Goal: Task Accomplishment & Management: Complete application form

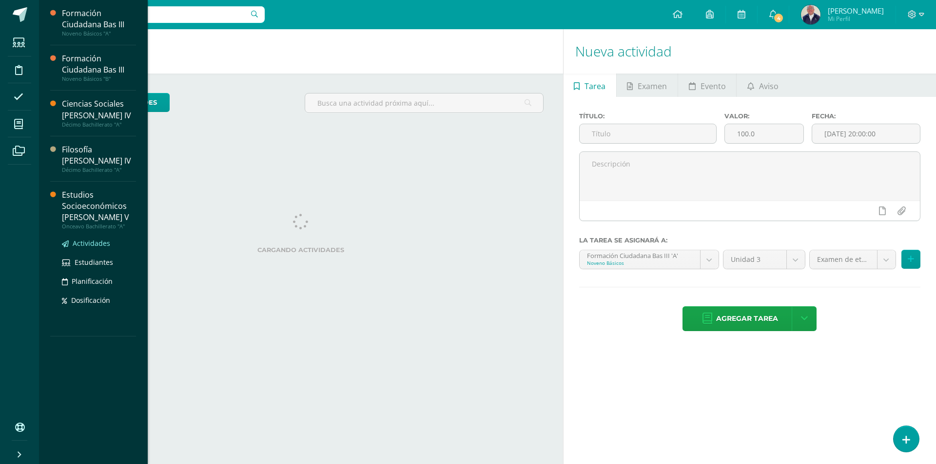
click at [97, 239] on span "Actividades" at bounding box center [92, 243] width 38 height 9
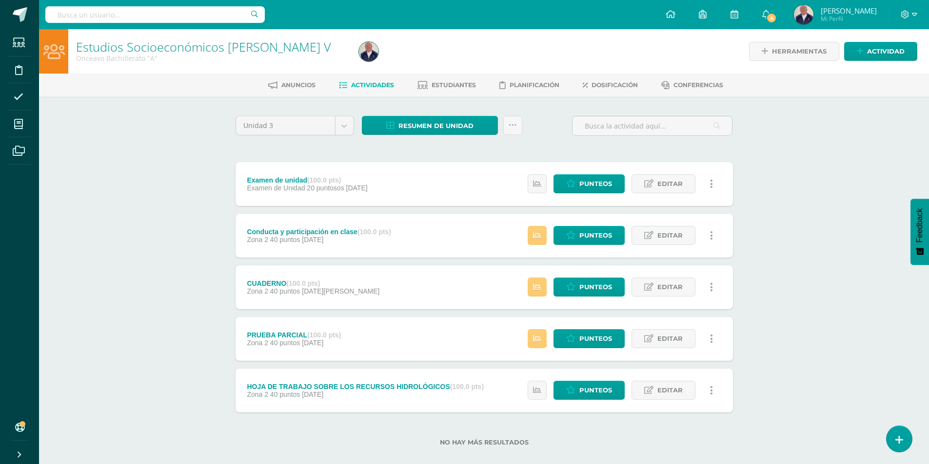
click at [368, 84] on span "Actividades" at bounding box center [372, 84] width 43 height 7
click at [876, 52] on span "Actividad" at bounding box center [886, 51] width 38 height 18
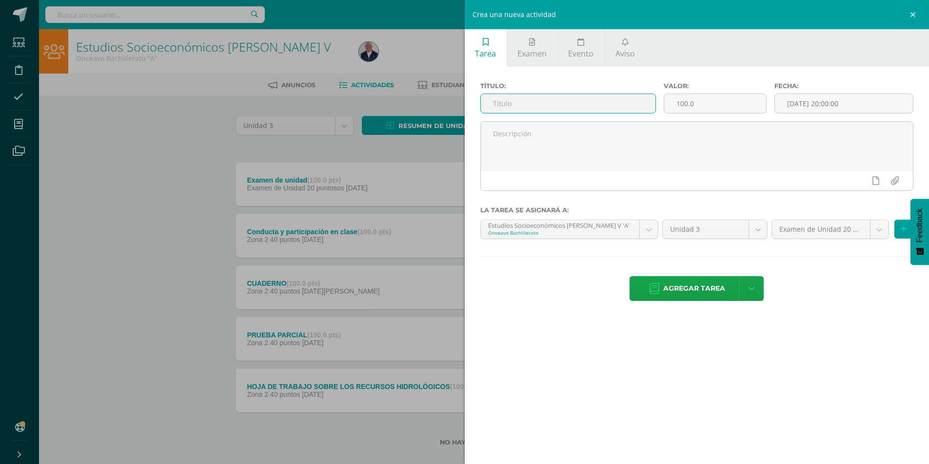
click at [527, 104] on input "text" at bounding box center [568, 103] width 175 height 19
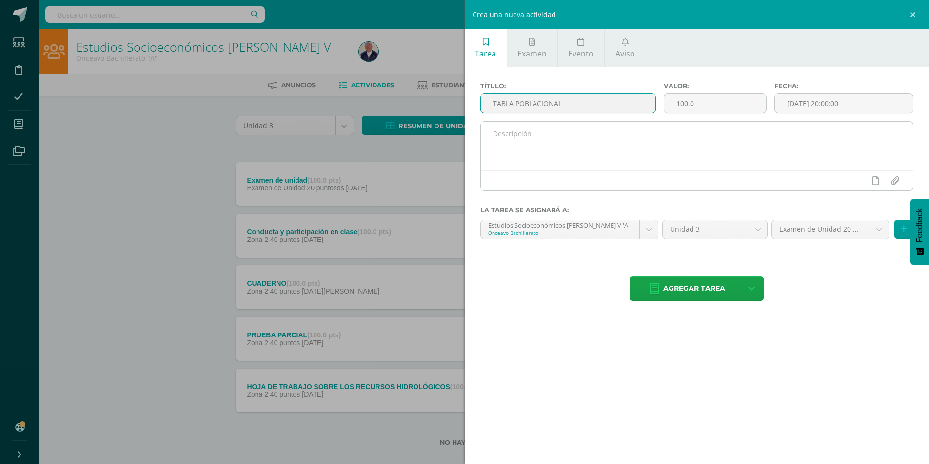
type input "TABLA POBLACIONAL"
click at [571, 134] on textarea at bounding box center [697, 146] width 432 height 49
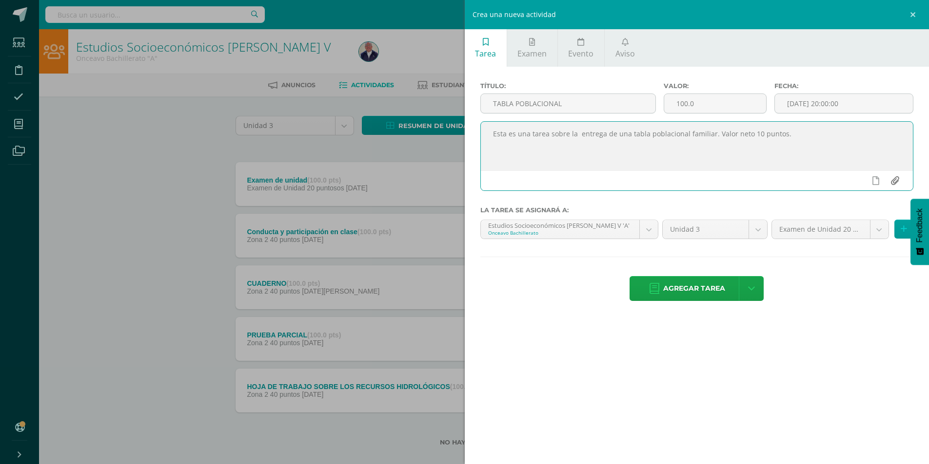
type textarea "Esta es una tarea sobre la entrega de una tabla poblacional familiar. Valor net…"
click at [895, 178] on input "file" at bounding box center [894, 181] width 19 height 19
type input "C:\fakepath\Tarea sobre la población.docx"
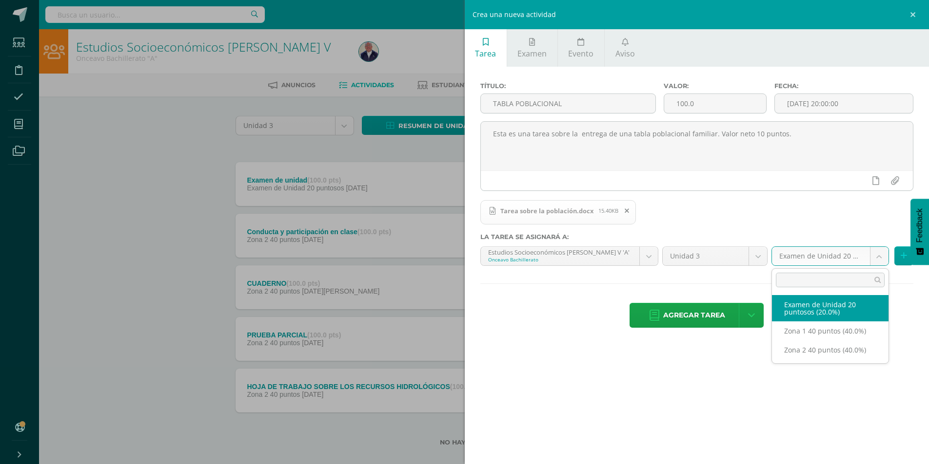
click at [878, 255] on body "Estudiantes Disciplina Asistencia Mis cursos Archivos Soporte Ayuda Reportar un…" at bounding box center [464, 239] width 929 height 478
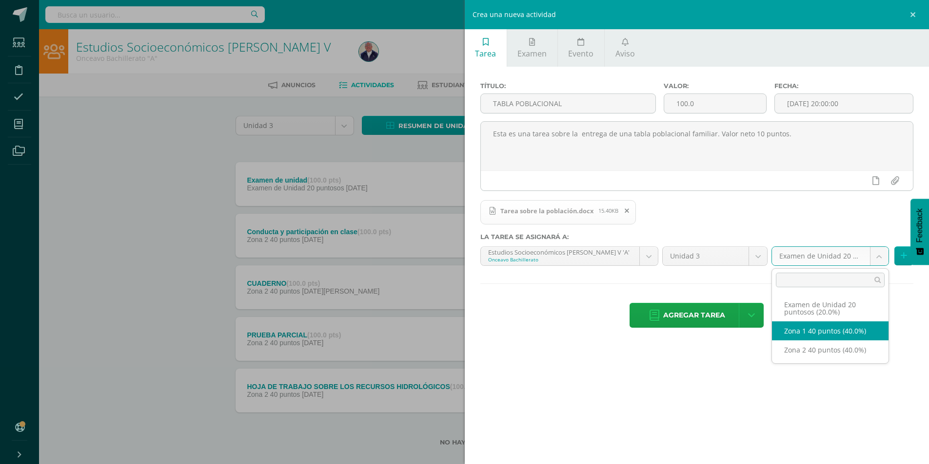
select select "30619"
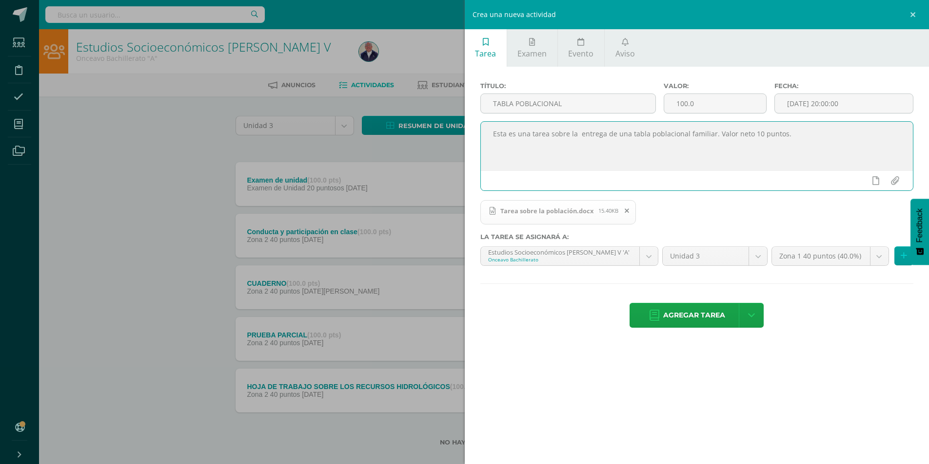
click at [798, 138] on textarea "Esta es una tarea sobre la entrega de una tabla poblacional familiar. Valor net…" at bounding box center [697, 146] width 432 height 49
type textarea "Esta es una tarea sobre la entrega de una tabla poblacional familiar. Valor net…"
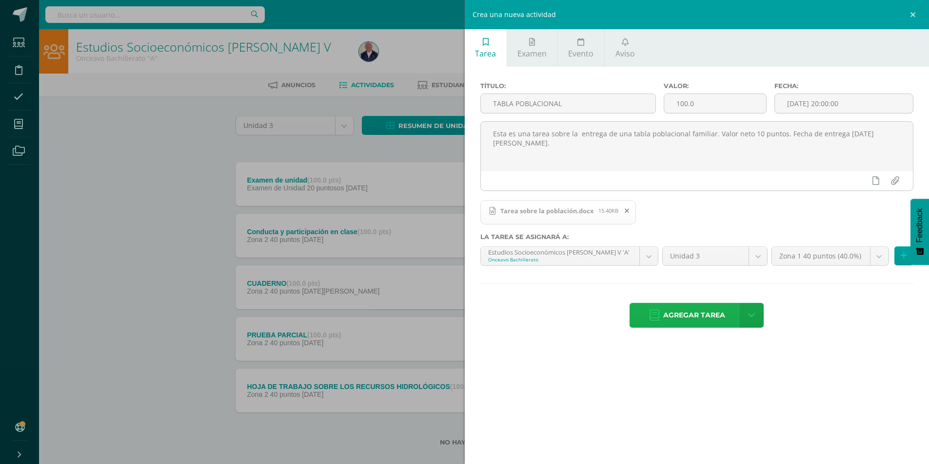
click at [687, 314] on span "Agregar tarea" at bounding box center [694, 316] width 62 height 24
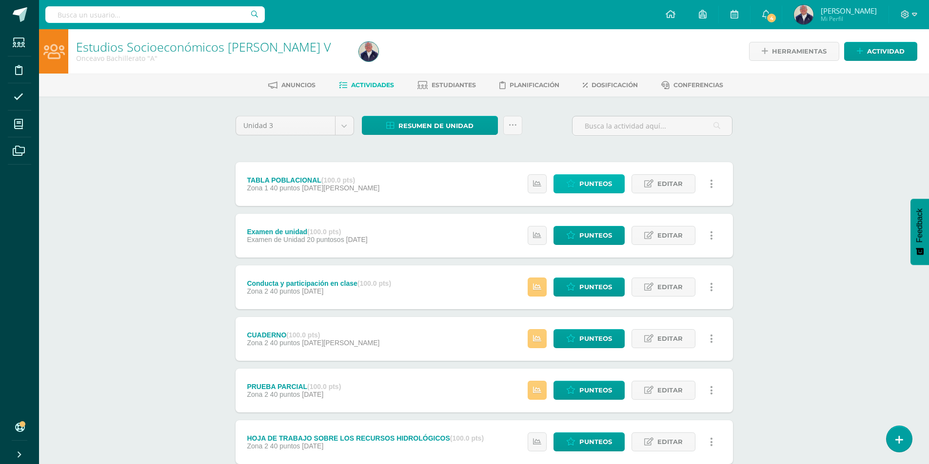
click at [591, 181] on span "Punteos" at bounding box center [595, 184] width 33 height 18
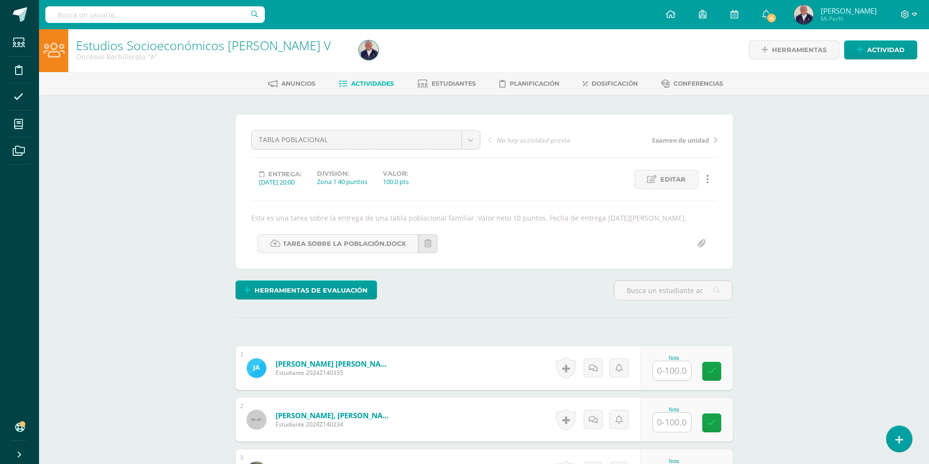
scroll to position [2, 0]
click at [678, 373] on input "text" at bounding box center [672, 370] width 38 height 19
type input "95"
type input "60"
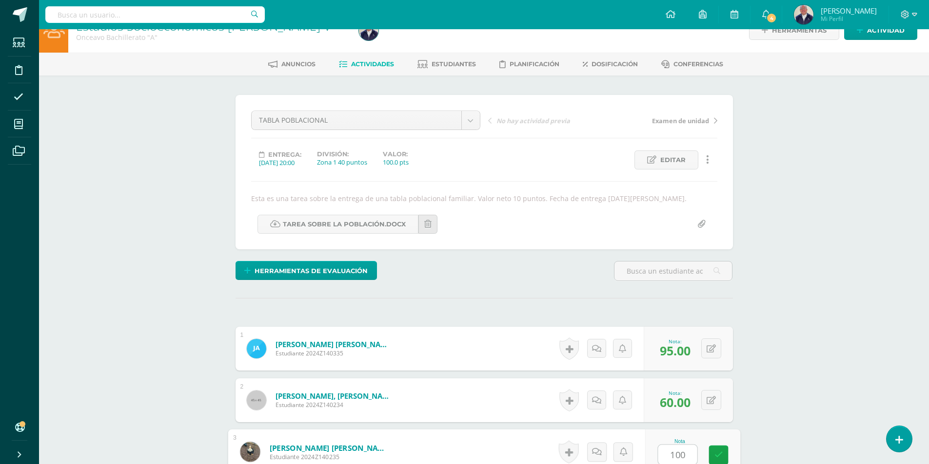
type input "100"
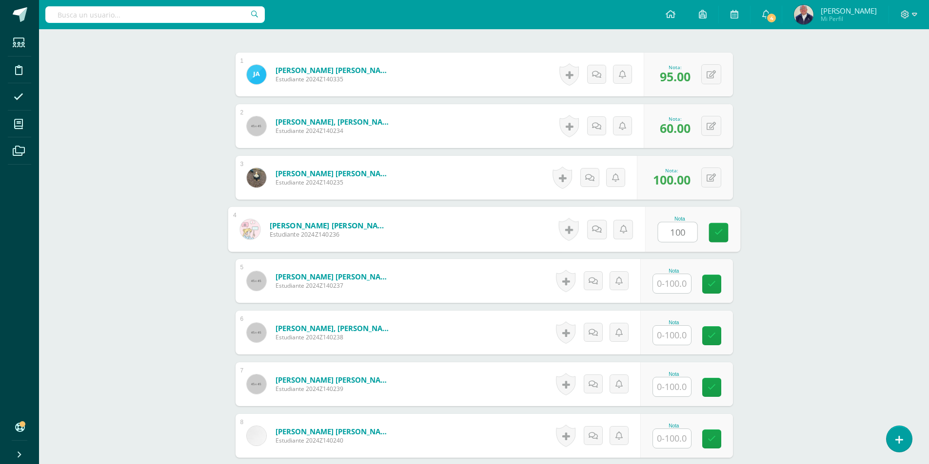
type input "100"
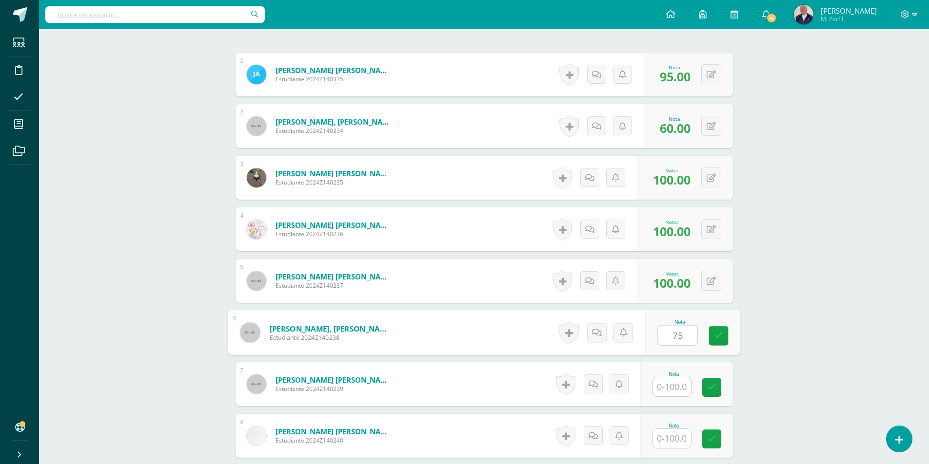
type input "75"
type input "95"
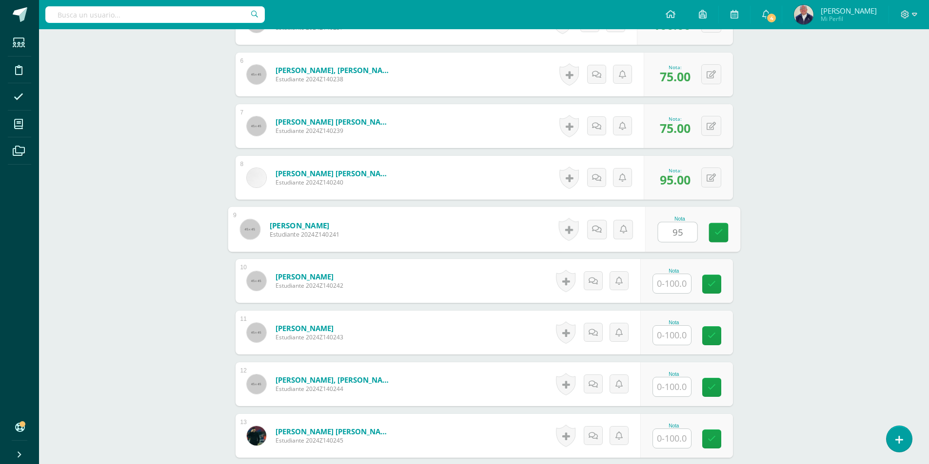
type input "95"
type input "85"
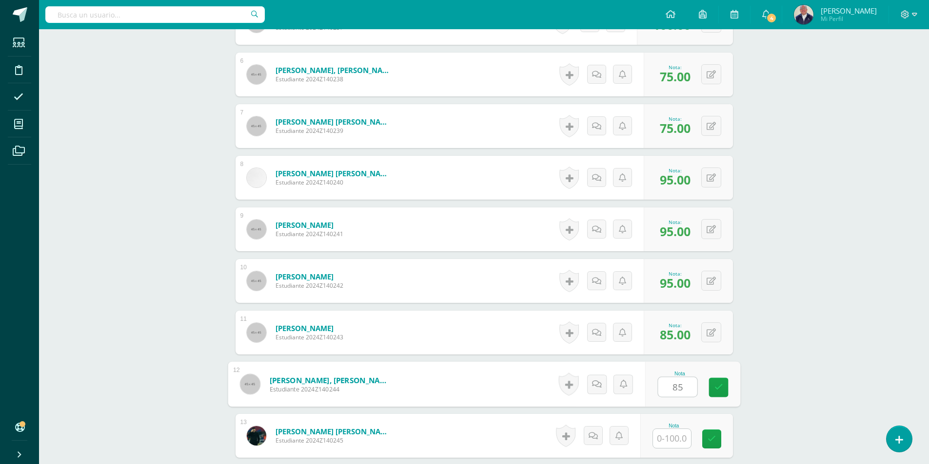
type input "85"
type input "100"
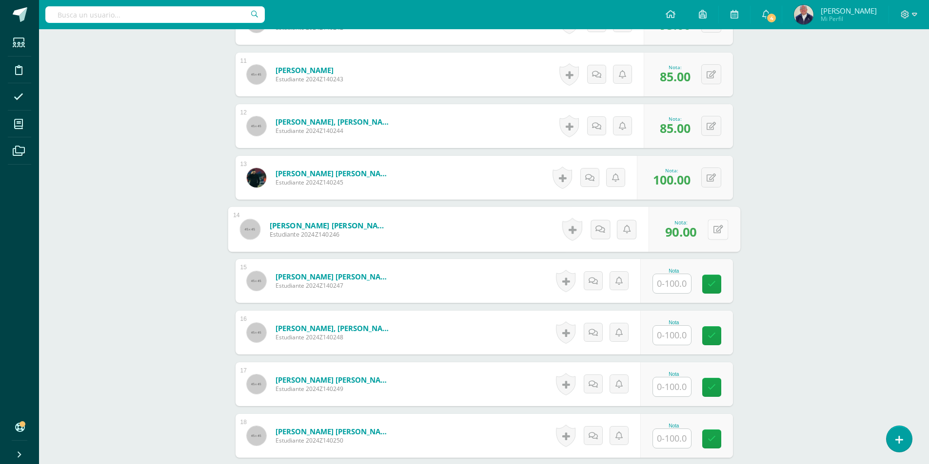
click at [713, 228] on icon at bounding box center [718, 229] width 10 height 8
type input "70"
type input "90"
type input "70"
type input "100"
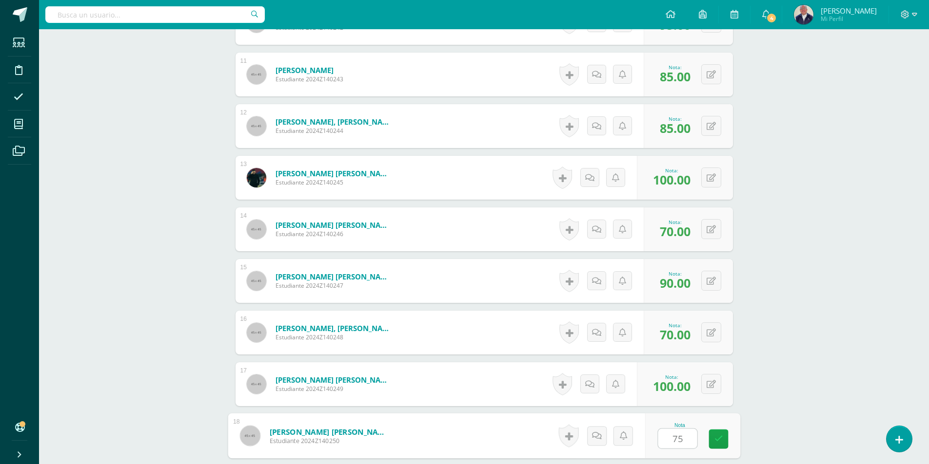
type input "75"
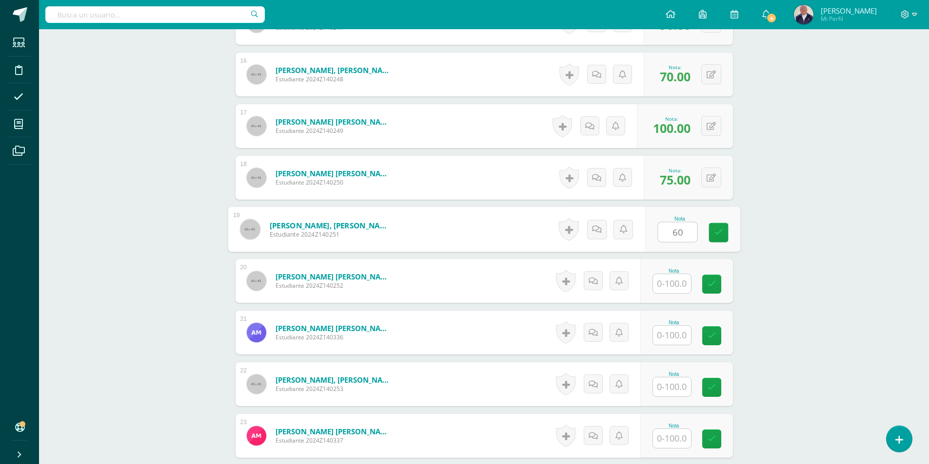
type input "60"
type input "90"
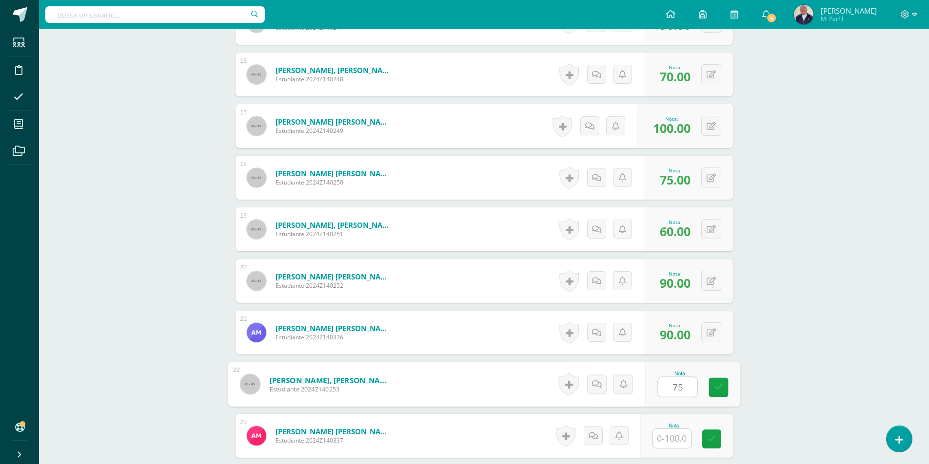
type input "75"
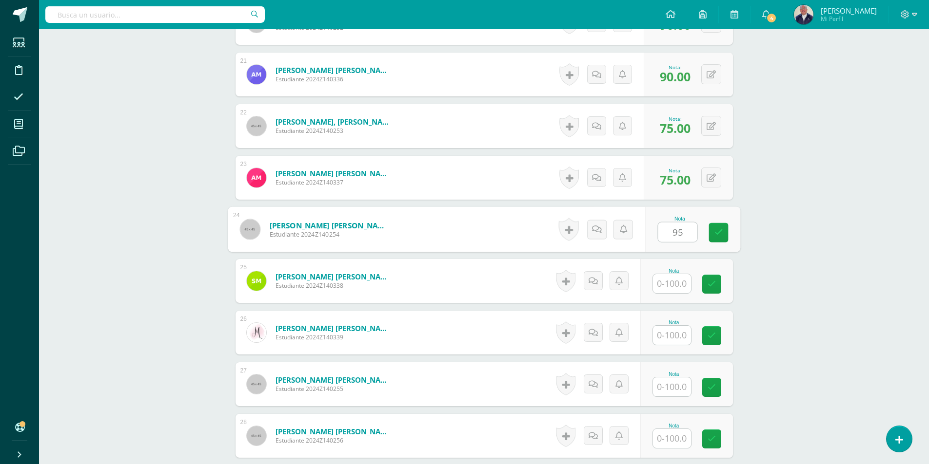
type input "95"
type input "80"
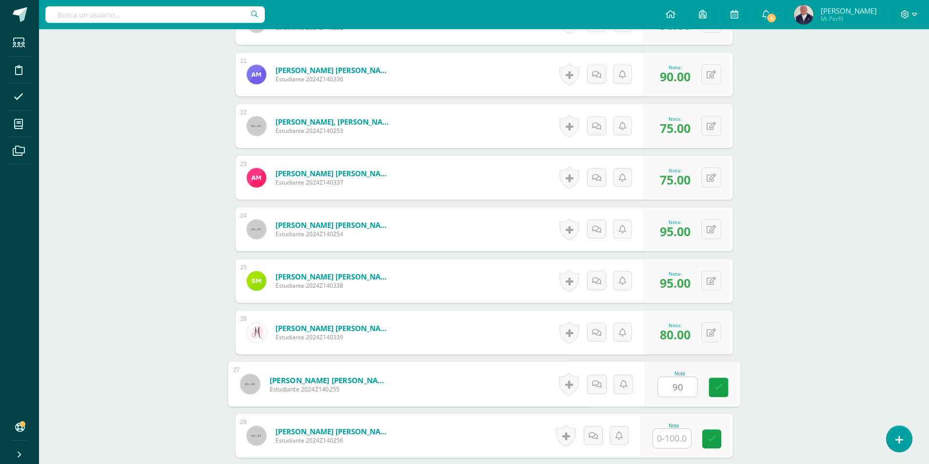
type input "90"
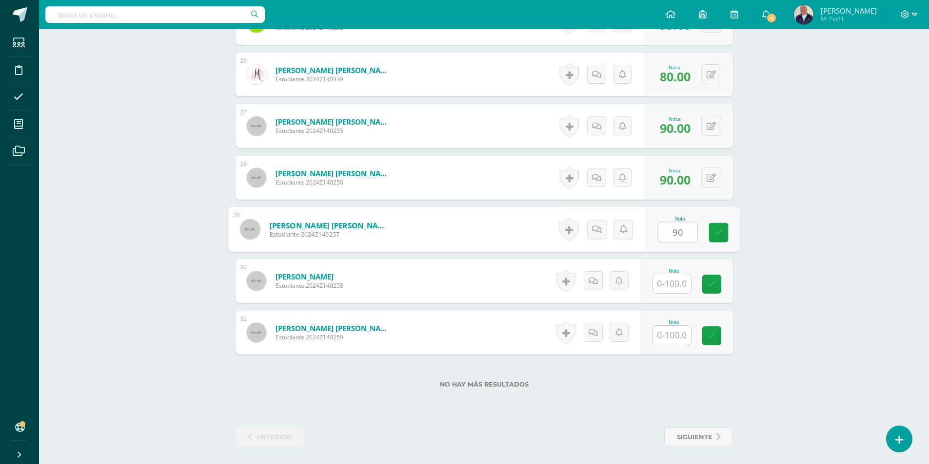
type input "90"
type input "80"
type input "85"
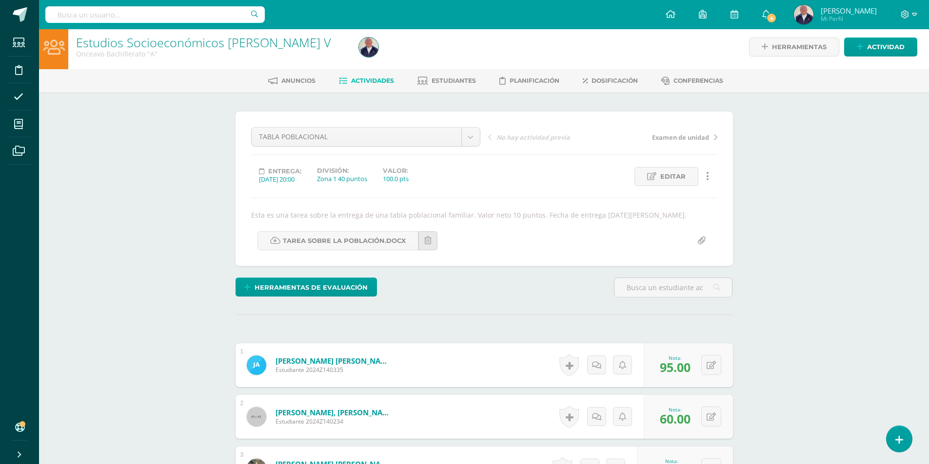
scroll to position [0, 0]
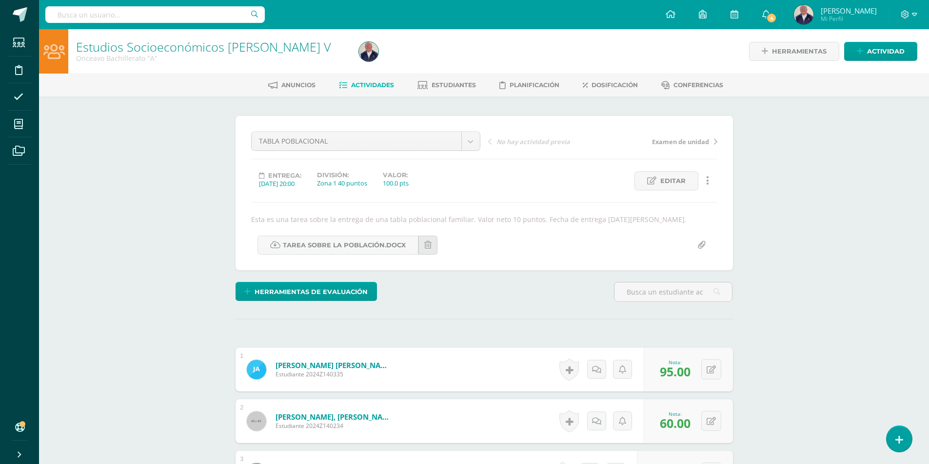
click at [370, 86] on span "Actividades" at bounding box center [372, 84] width 43 height 7
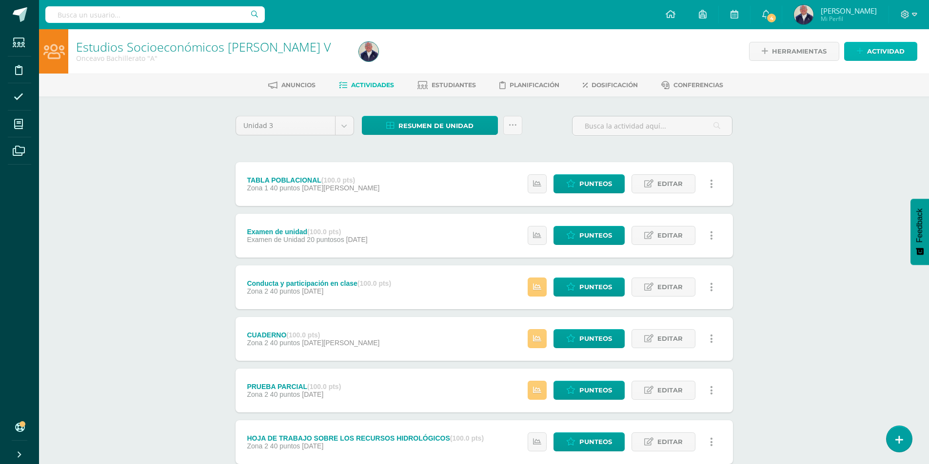
click at [874, 54] on span "Actividad" at bounding box center [886, 51] width 38 height 18
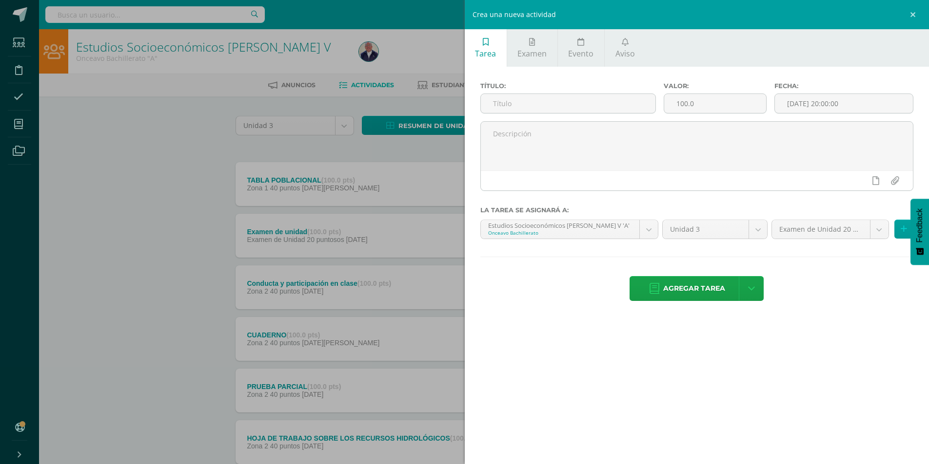
drag, startPoint x: 539, startPoint y: 107, endPoint x: 536, endPoint y: 117, distance: 10.6
click at [538, 107] on input "text" at bounding box center [568, 103] width 175 height 19
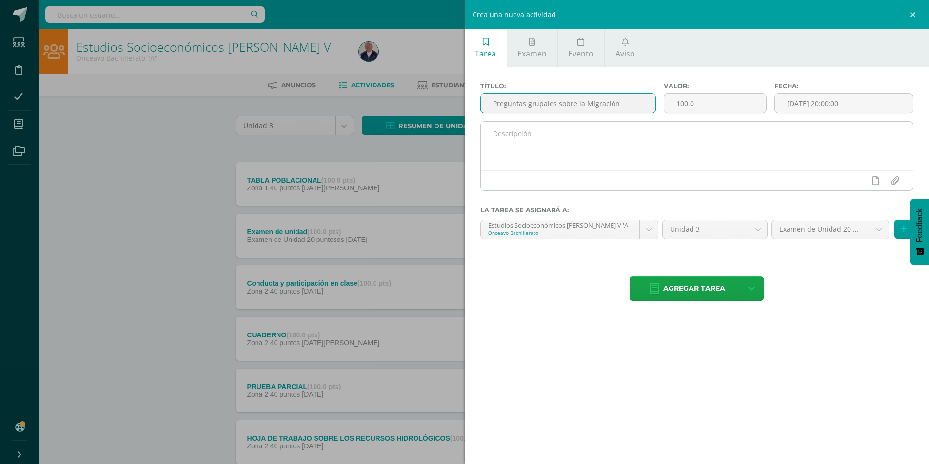
type input "Preguntas grupales sobre la MIgración"
click at [524, 139] on textarea at bounding box center [697, 146] width 432 height 49
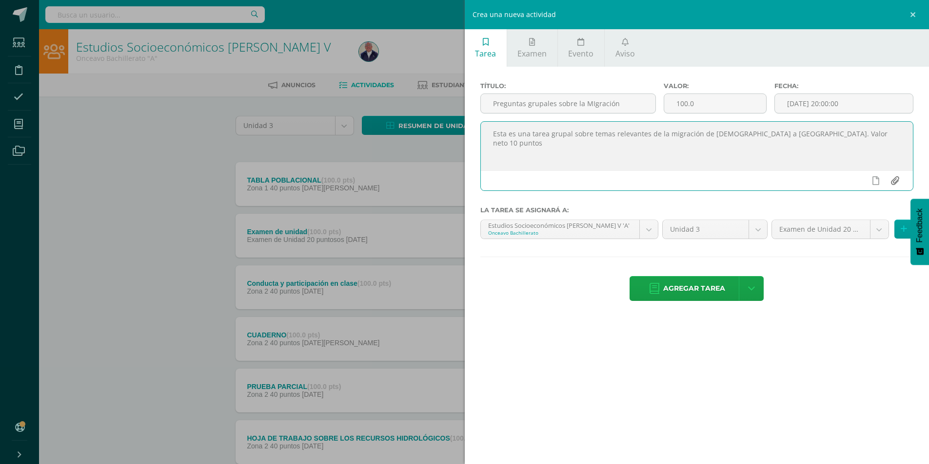
type textarea "Esta es una tarea grupal sobre temas relevantes de la migración de [DEMOGRAPHIC…"
click at [895, 182] on input "file" at bounding box center [894, 181] width 19 height 19
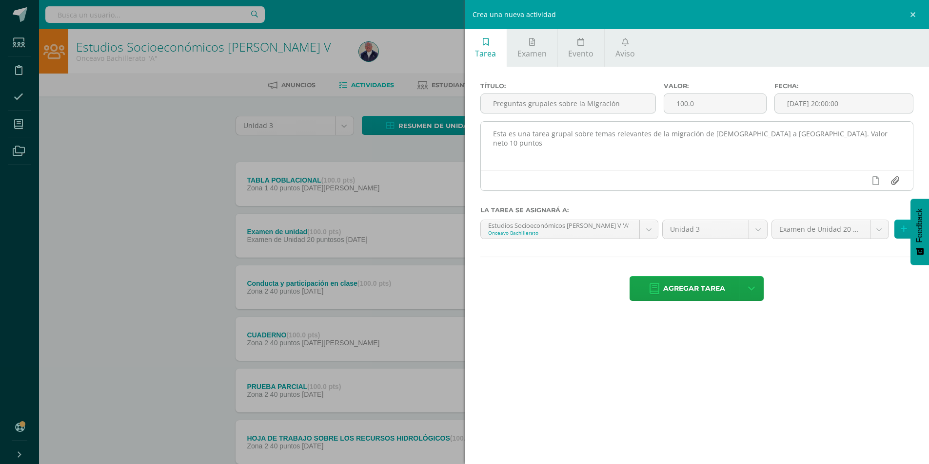
type input "C:\fakepath\Preguntas sobre la migración 2025 5 Bach..docx"
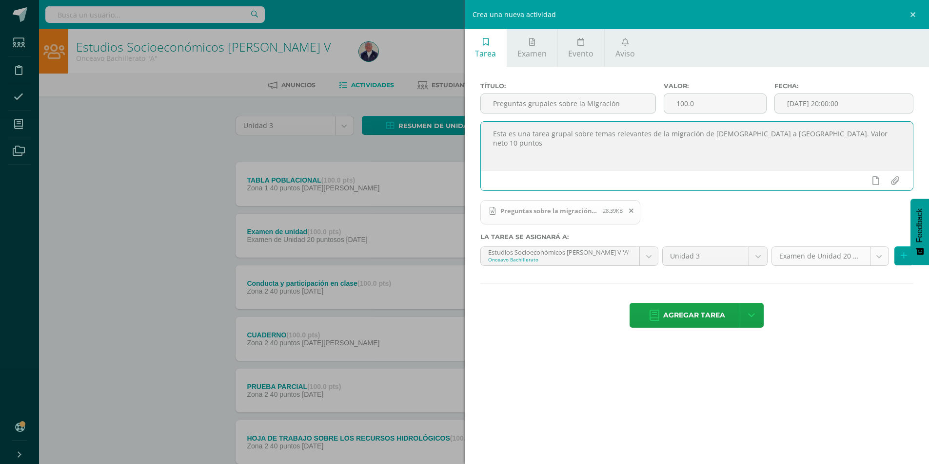
click at [877, 257] on body "Estudiantes Disciplina Asistencia Mis cursos Archivos Soporte Ayuda Reportar un…" at bounding box center [464, 264] width 929 height 529
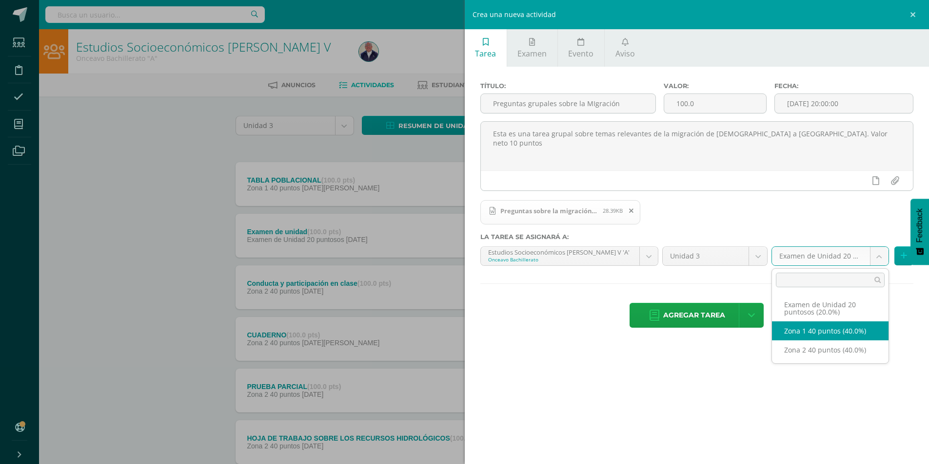
select select "30619"
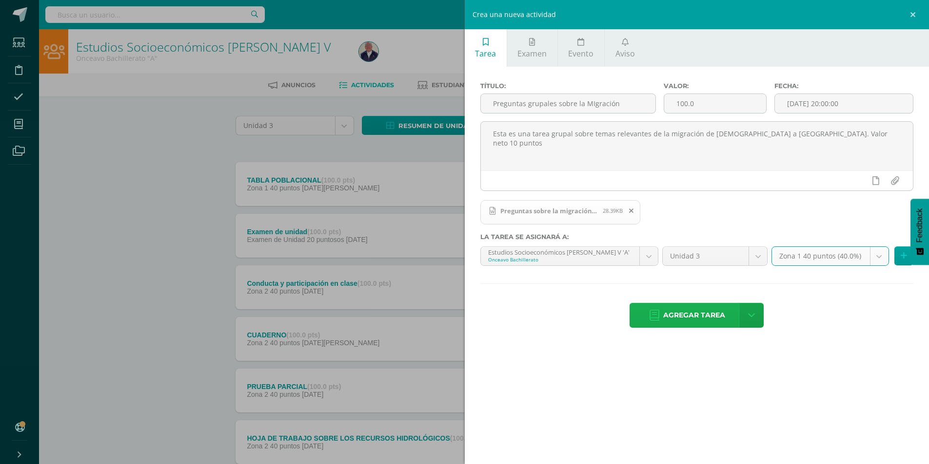
click at [687, 314] on span "Agregar tarea" at bounding box center [694, 316] width 62 height 24
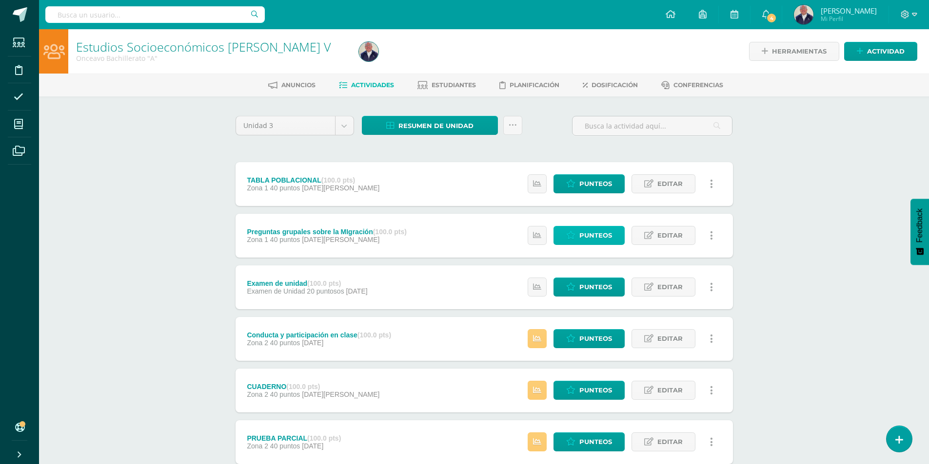
click at [574, 232] on icon at bounding box center [570, 236] width 9 height 8
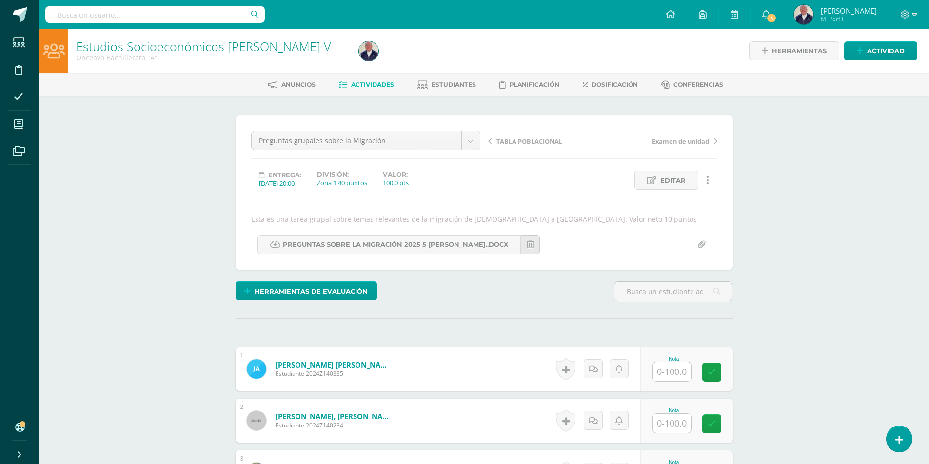
scroll to position [1, 0]
click at [679, 368] on input "text" at bounding box center [672, 371] width 38 height 19
type input "90"
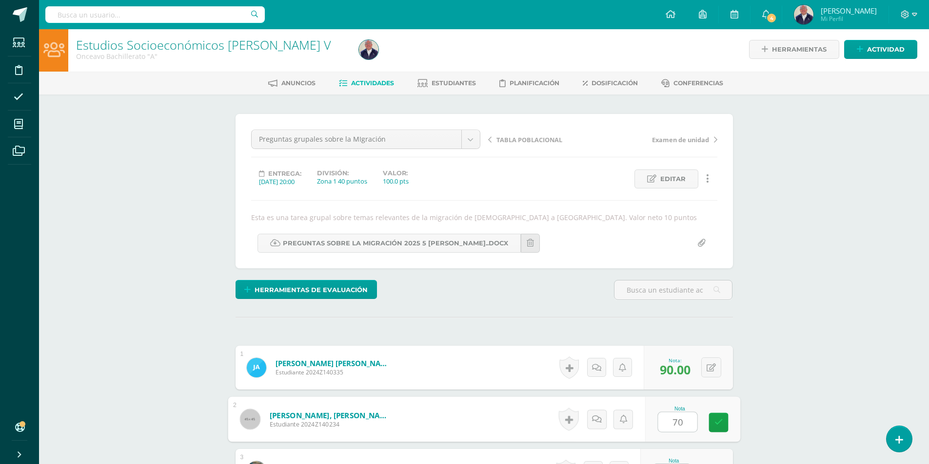
type input "70"
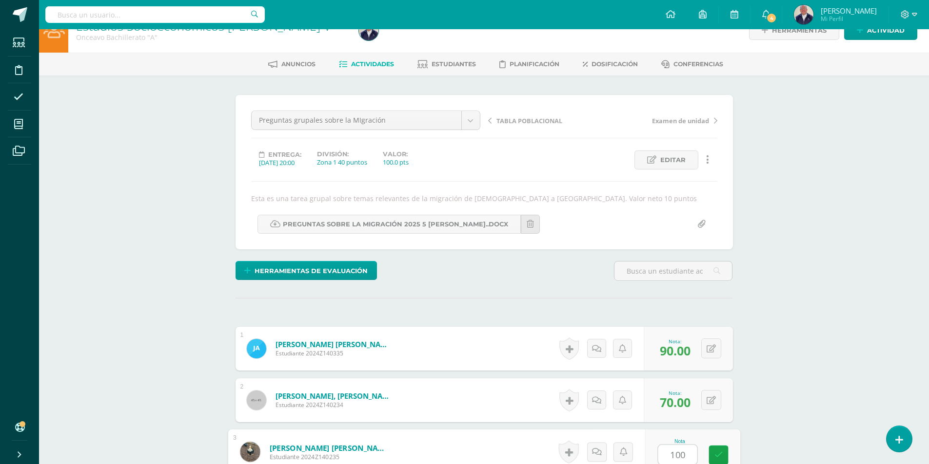
type input "100"
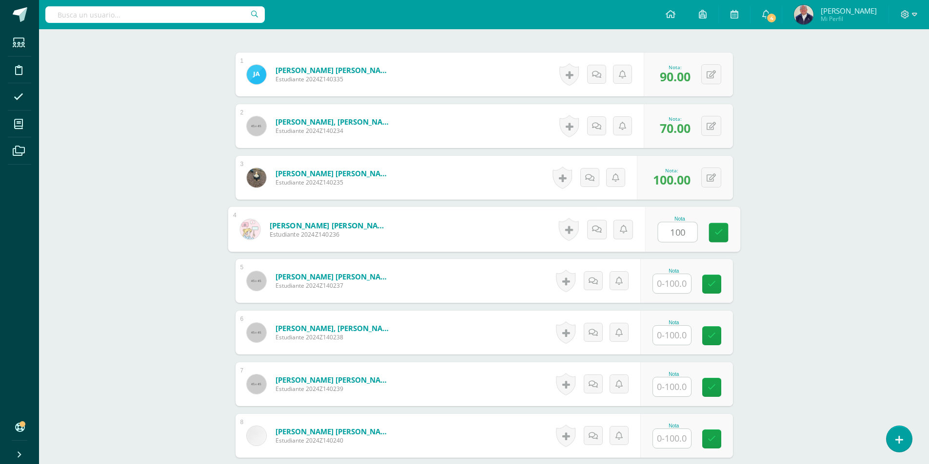
type input "100"
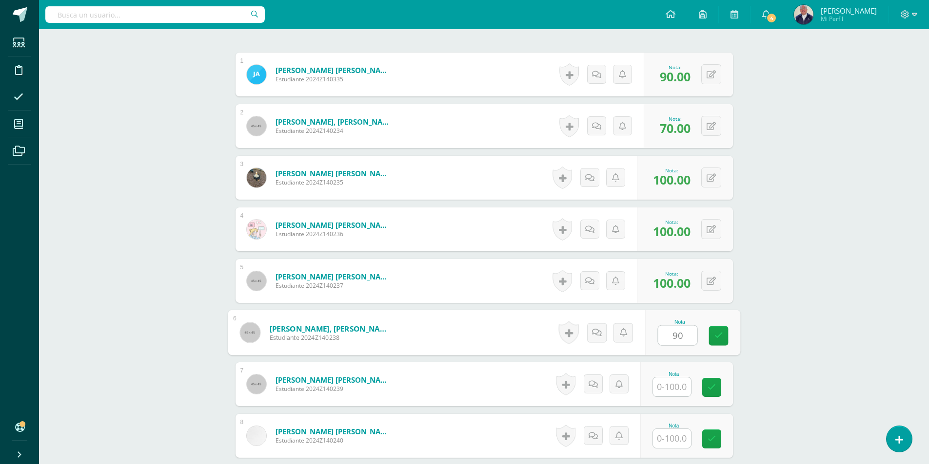
type input "90"
type input "100"
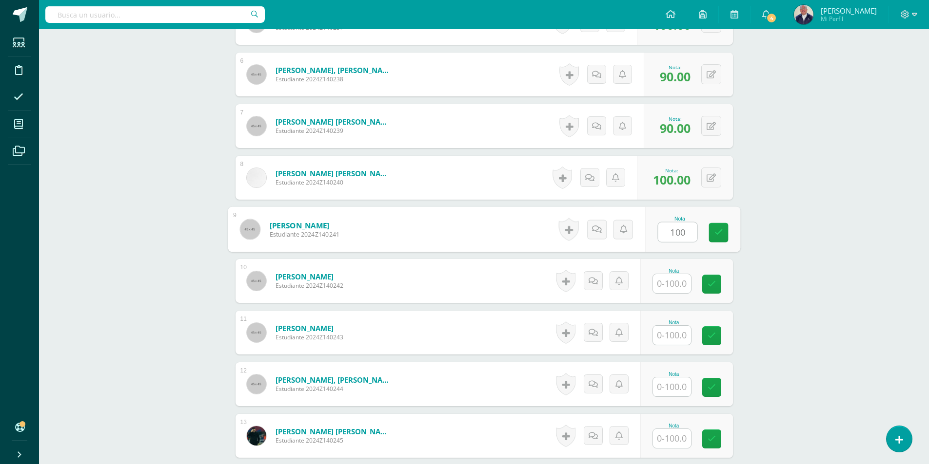
type input "100"
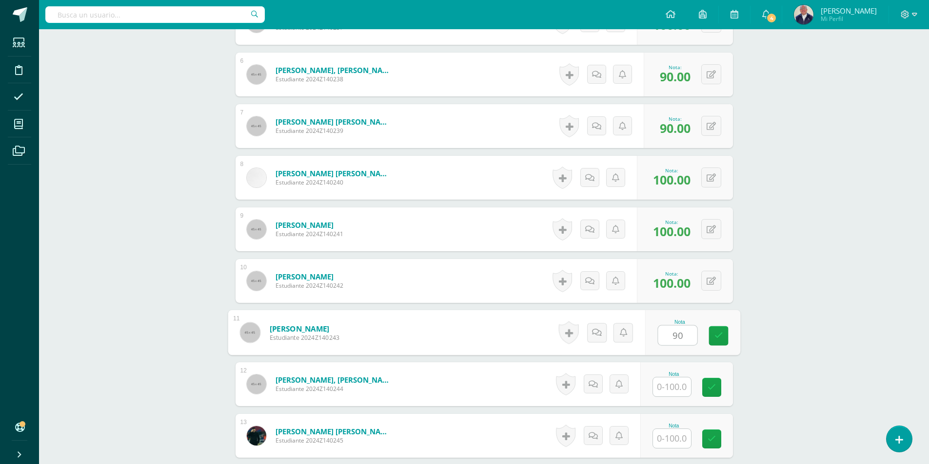
type input "90"
type input "100"
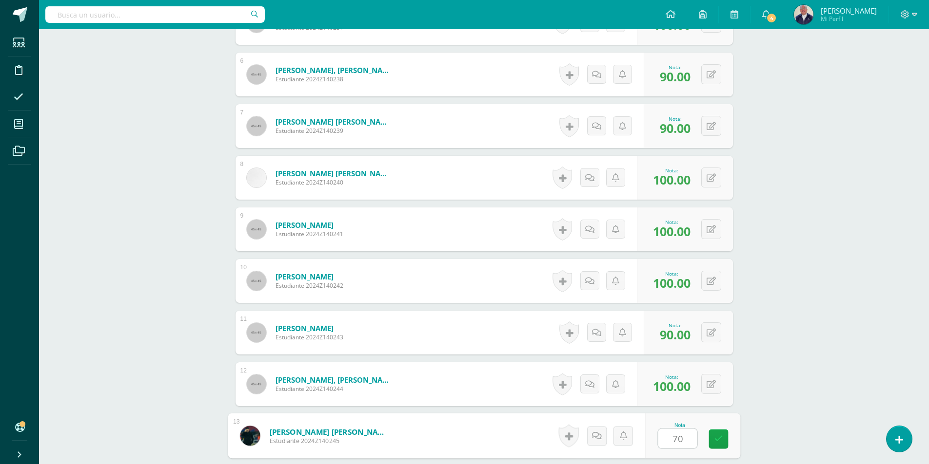
type input "70"
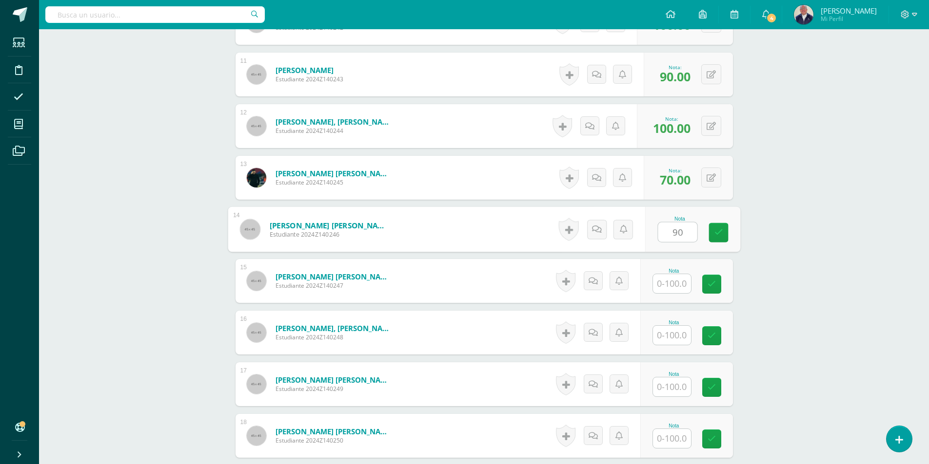
type input "90"
type input "70"
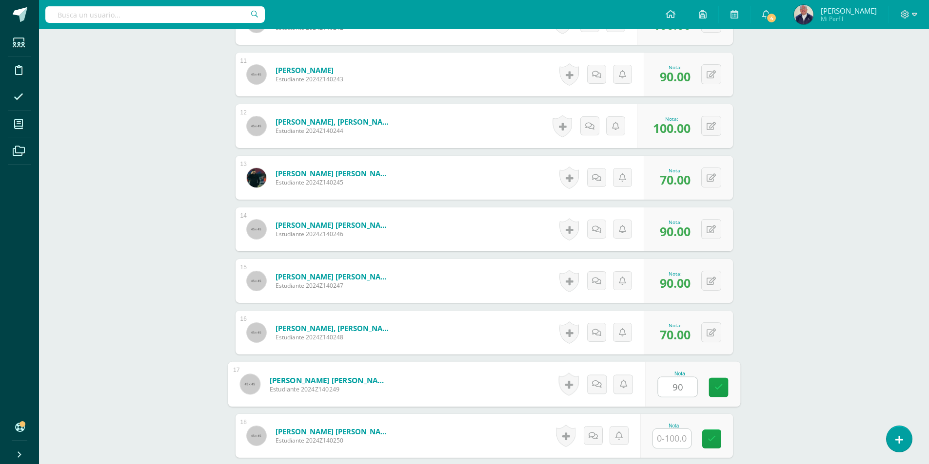
type input "90"
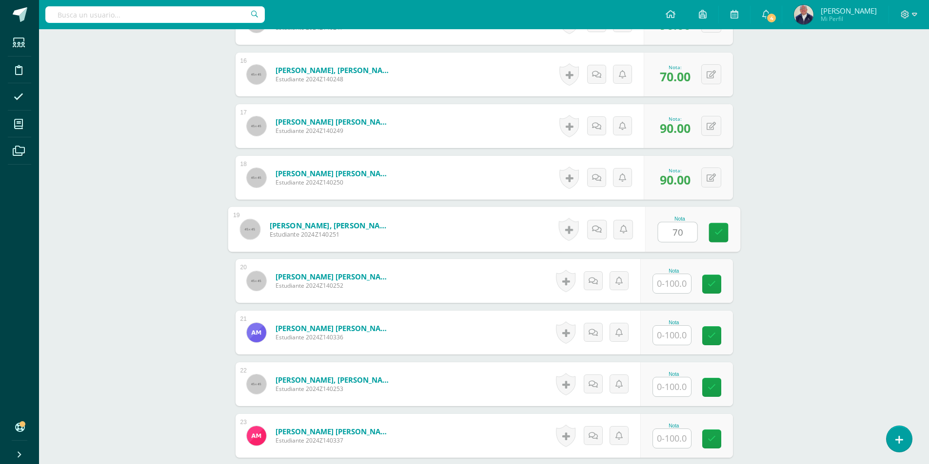
type input "70"
type input "100"
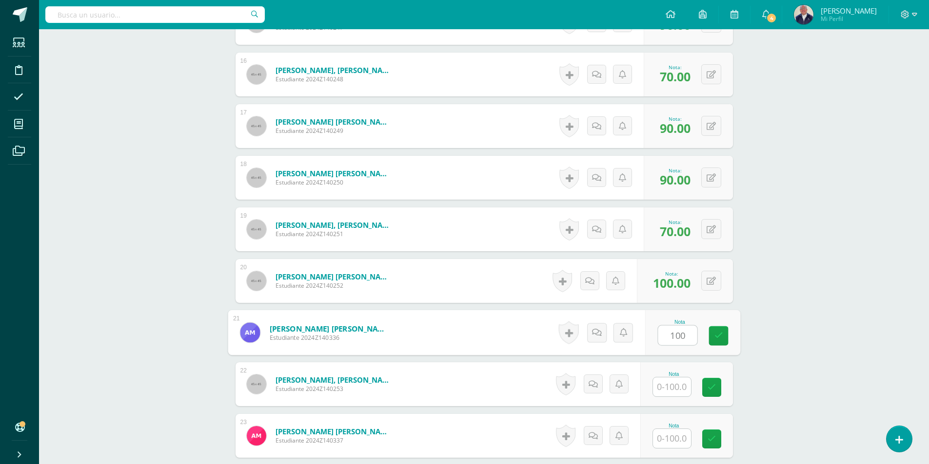
type input "100"
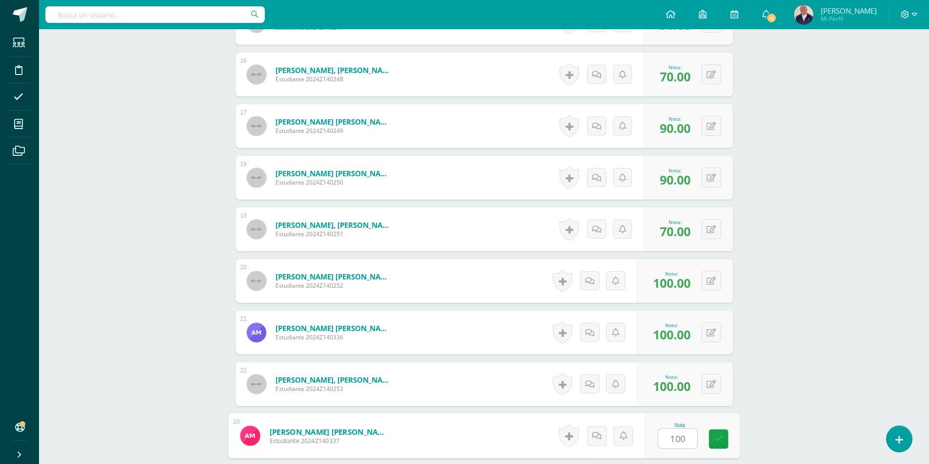
type input "100"
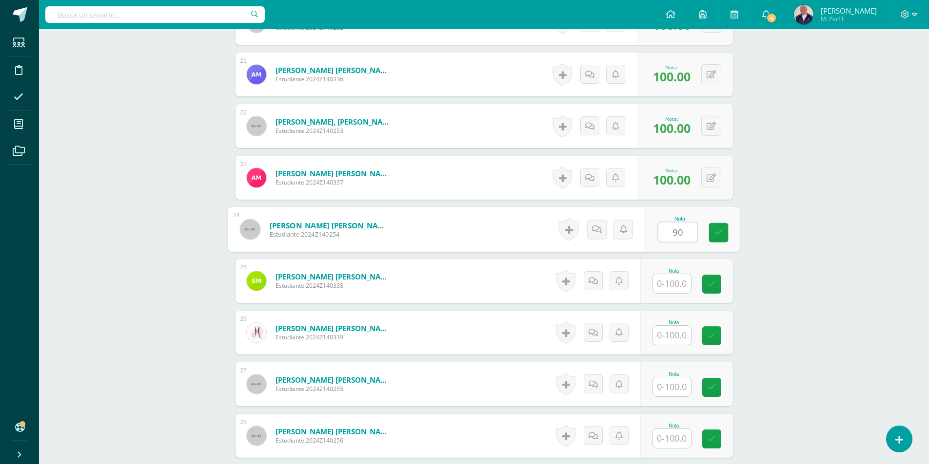
type input "90"
type input "100"
type input "90"
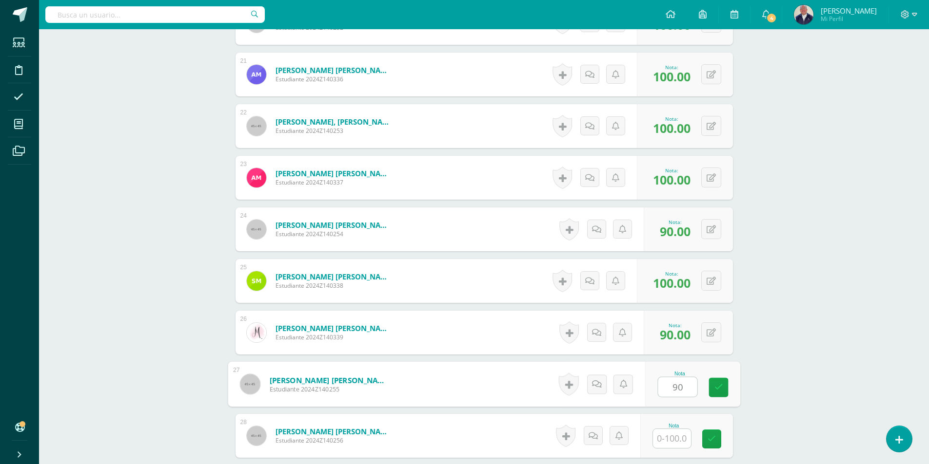
type input "90"
type input "75"
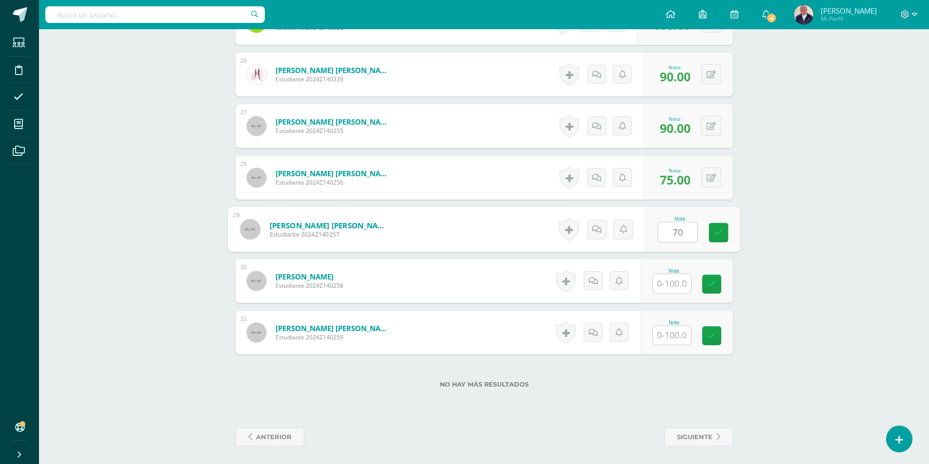
type input "70"
type input "100"
type input "0"
click at [718, 338] on icon at bounding box center [718, 336] width 9 height 8
click at [599, 329] on link at bounding box center [603, 332] width 19 height 19
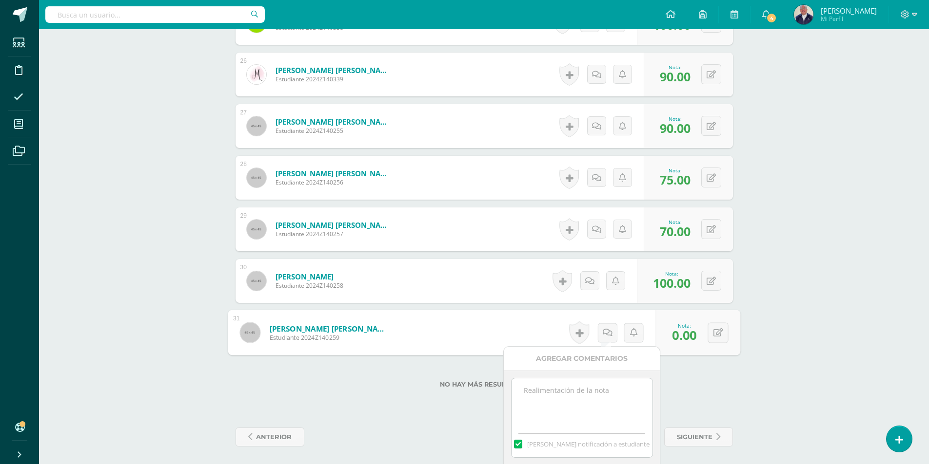
click at [556, 391] on textarea at bounding box center [581, 403] width 141 height 49
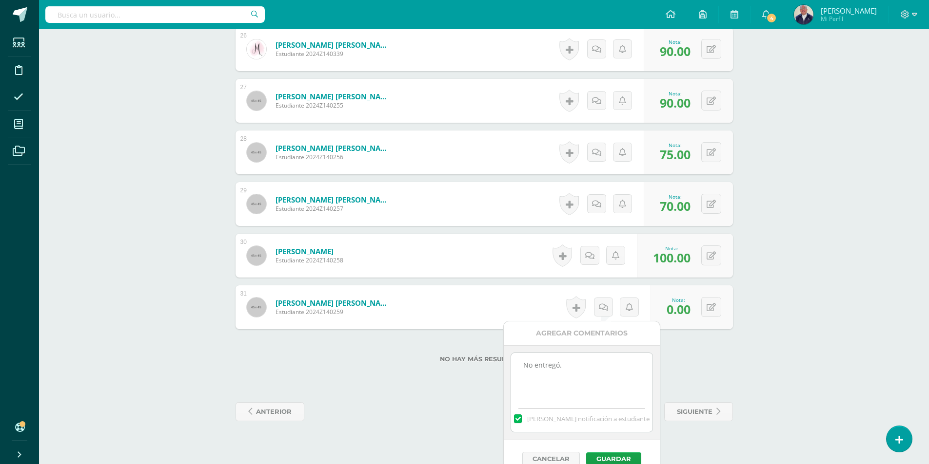
scroll to position [1626, 0]
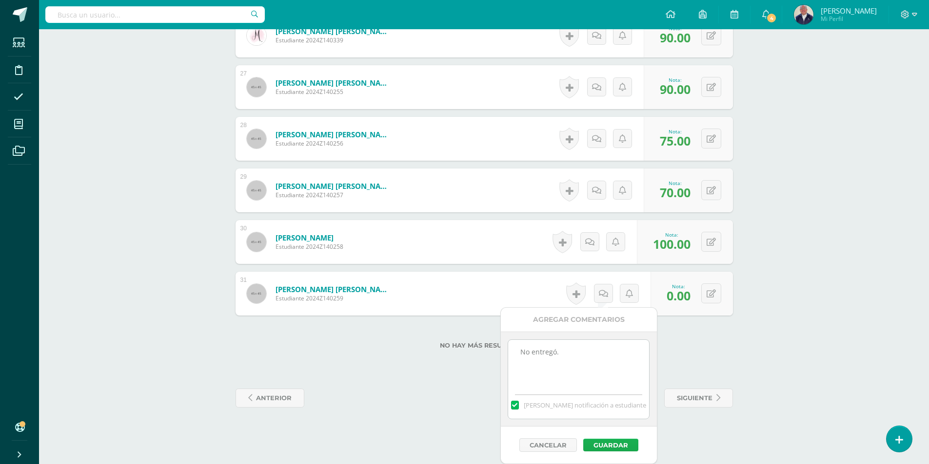
type textarea "No entregó."
click at [616, 447] on button "Guardar" at bounding box center [610, 445] width 55 height 13
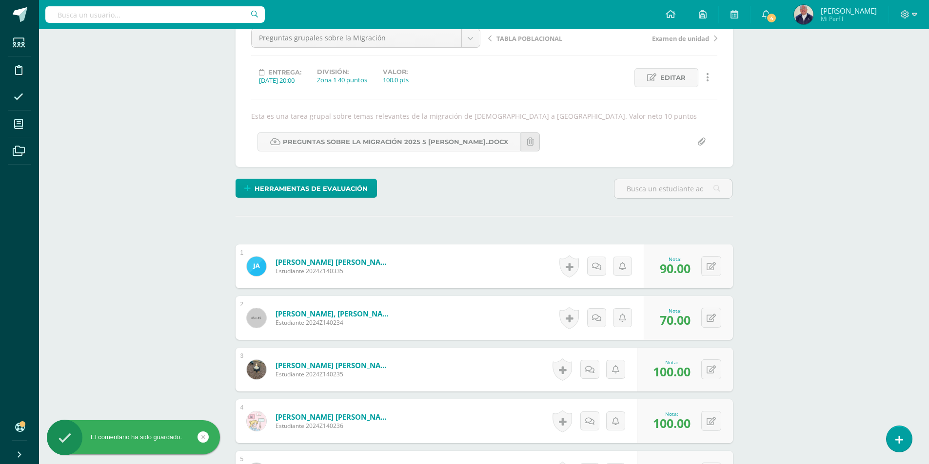
scroll to position [29, 0]
